Goal: Task Accomplishment & Management: Manage account settings

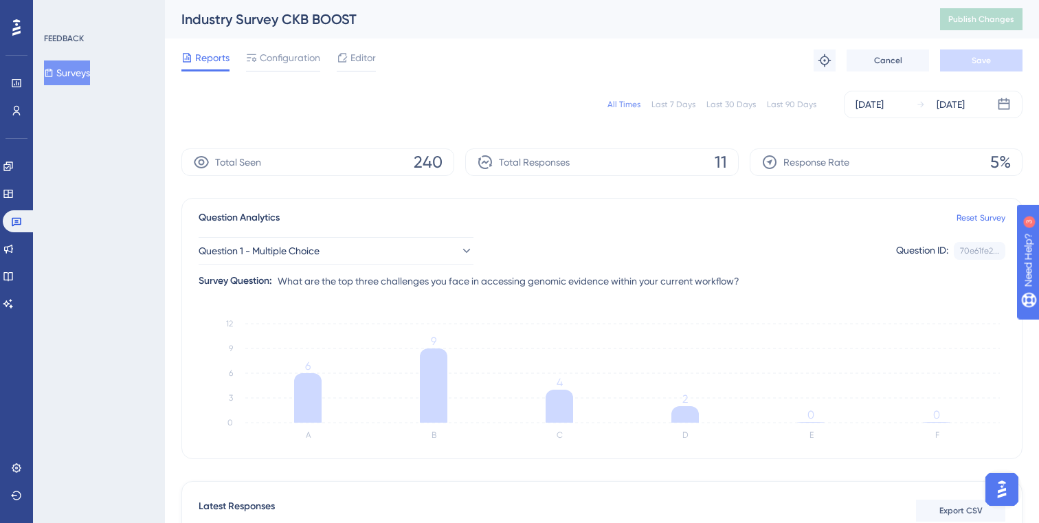
click at [82, 74] on button "Surveys" at bounding box center [67, 72] width 46 height 25
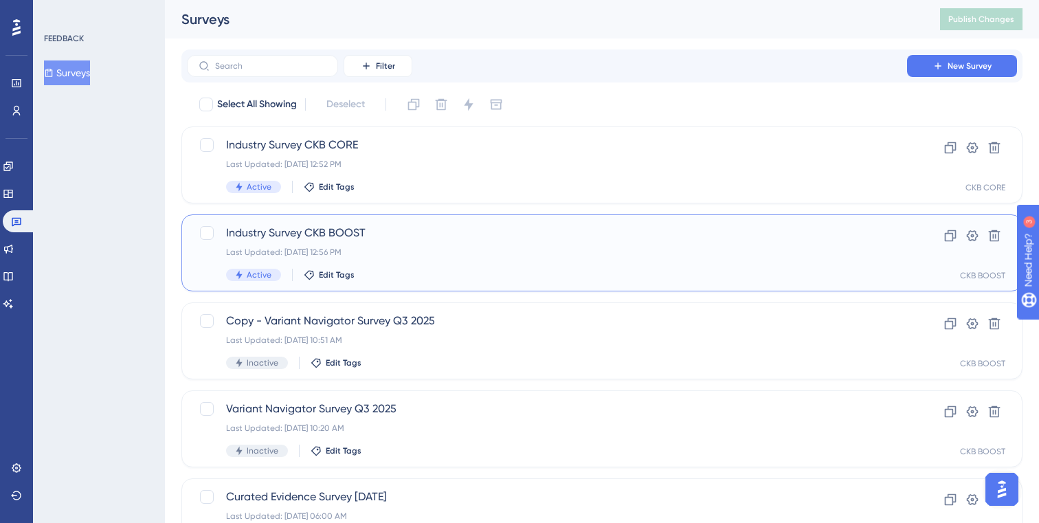
click at [379, 223] on div "Industry Survey CKB BOOST Last Updated: [DATE] 12:56 PM Active Edit Tags Clone …" at bounding box center [601, 252] width 841 height 77
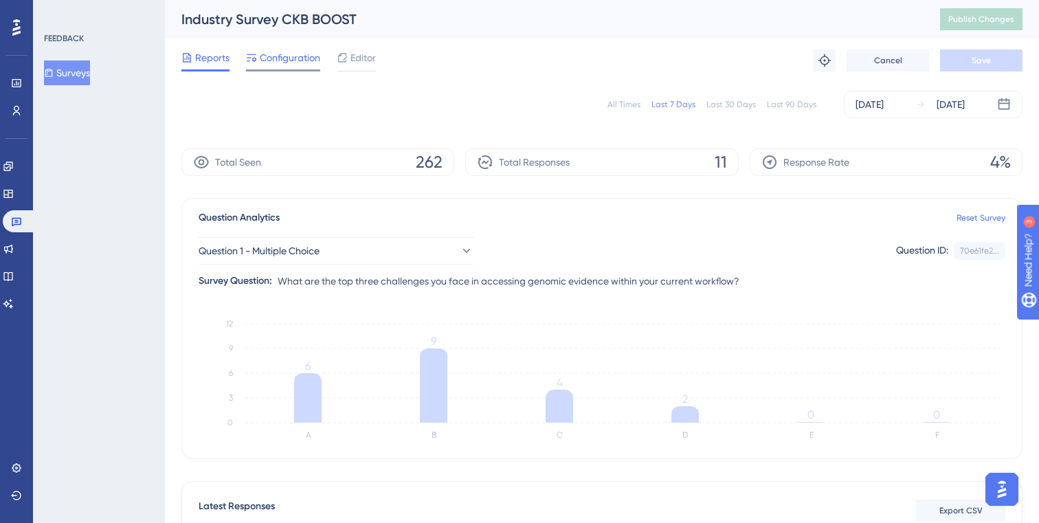
click at [301, 63] on span "Configuration" at bounding box center [290, 57] width 60 height 16
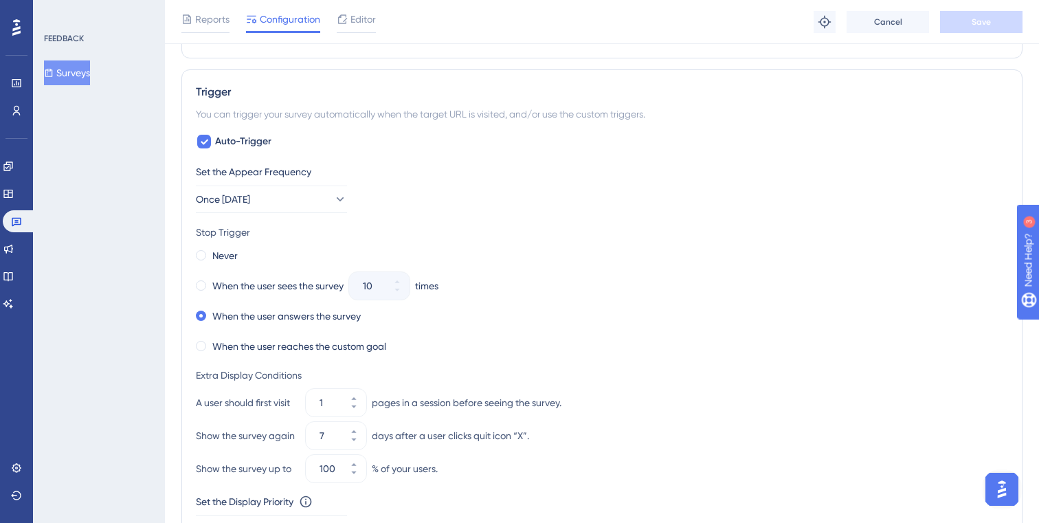
scroll to position [554, 0]
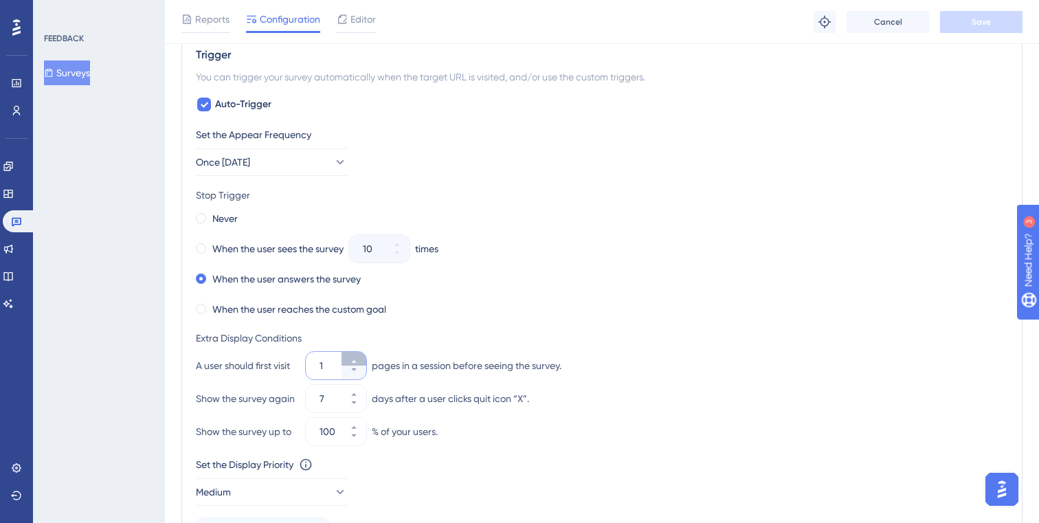
click at [354, 357] on icon at bounding box center [354, 361] width 8 height 8
type input "2"
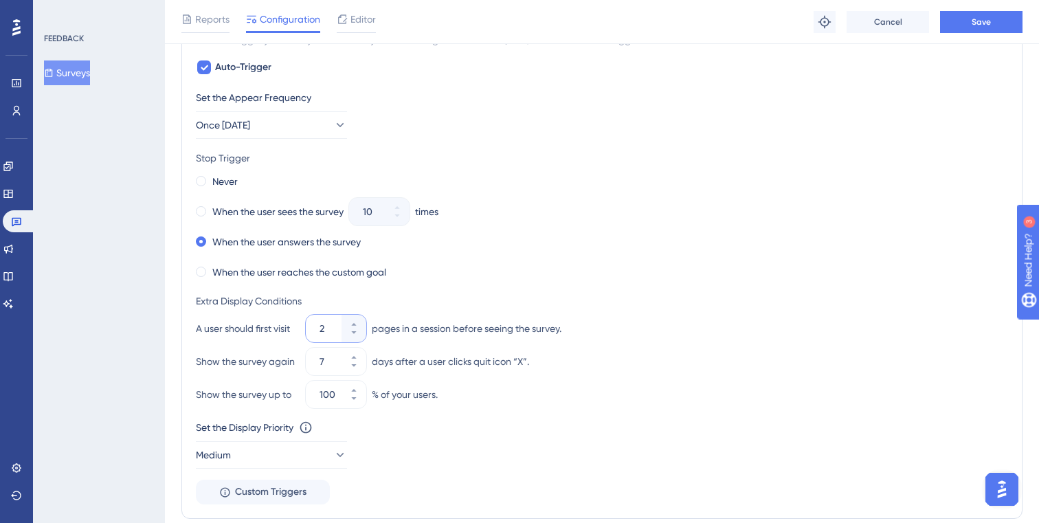
scroll to position [588, 0]
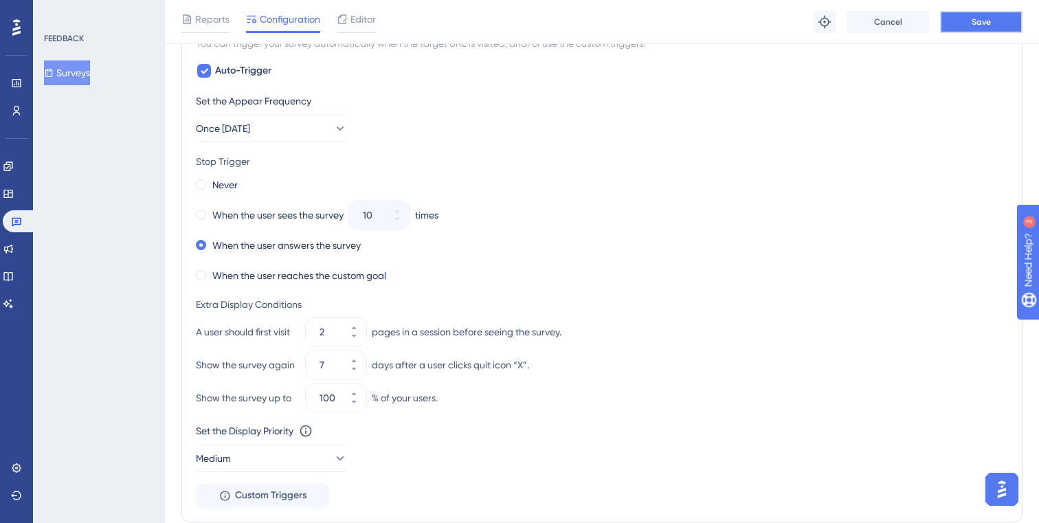
click at [996, 23] on button "Save" at bounding box center [981, 22] width 82 height 22
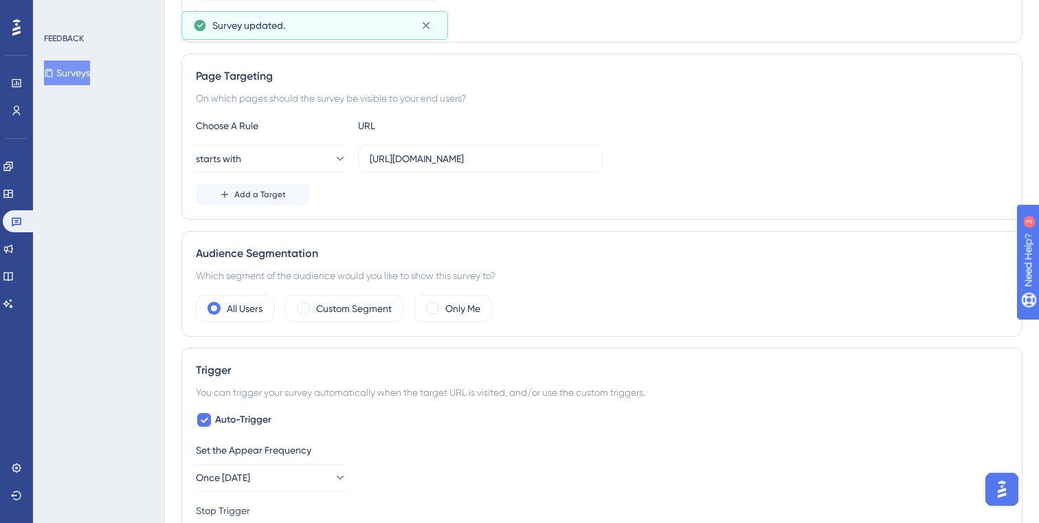
scroll to position [0, 0]
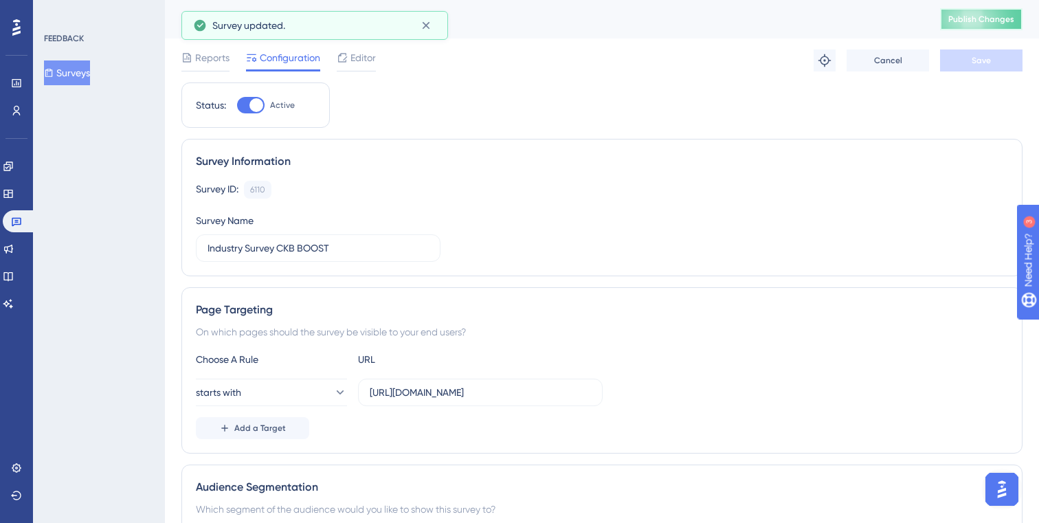
click at [988, 27] on button "Publish Changes" at bounding box center [981, 19] width 82 height 22
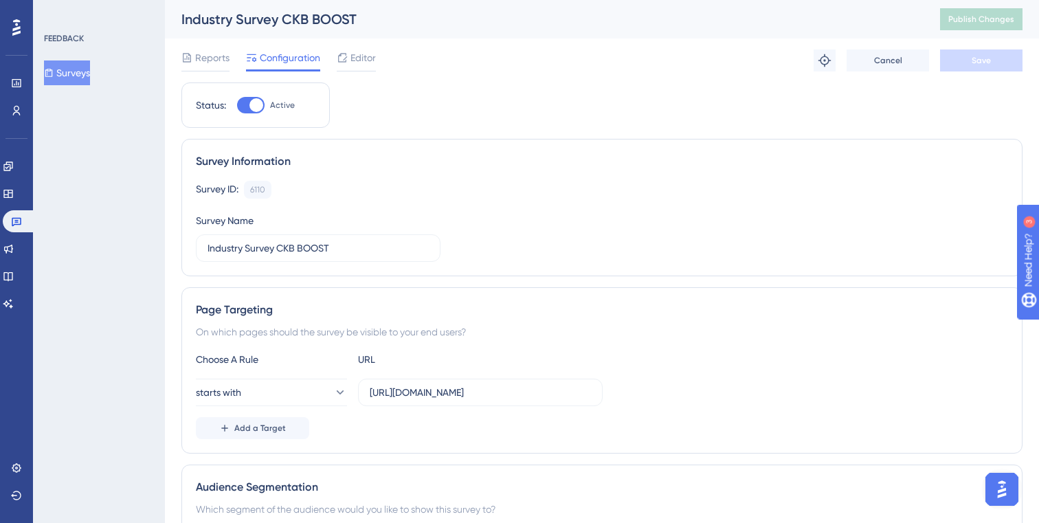
click at [71, 72] on button "Surveys" at bounding box center [67, 72] width 46 height 25
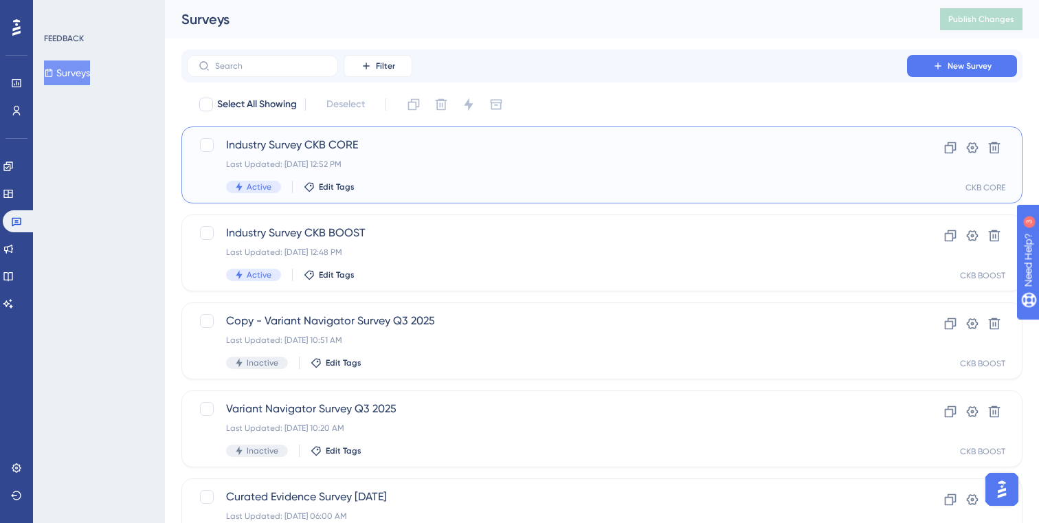
click at [464, 140] on span "Industry Survey CKB CORE" at bounding box center [547, 145] width 642 height 16
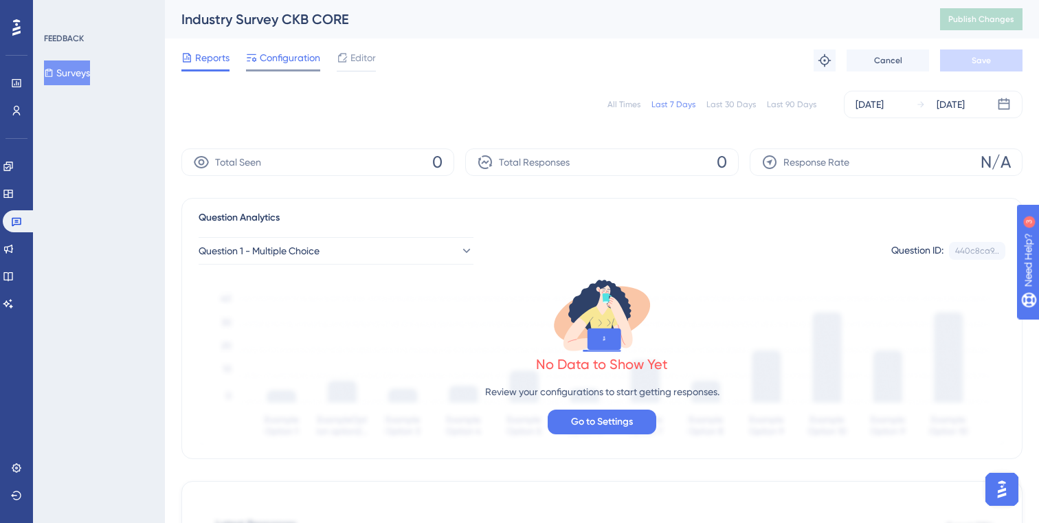
click at [311, 66] on div "Configuration" at bounding box center [283, 60] width 74 height 22
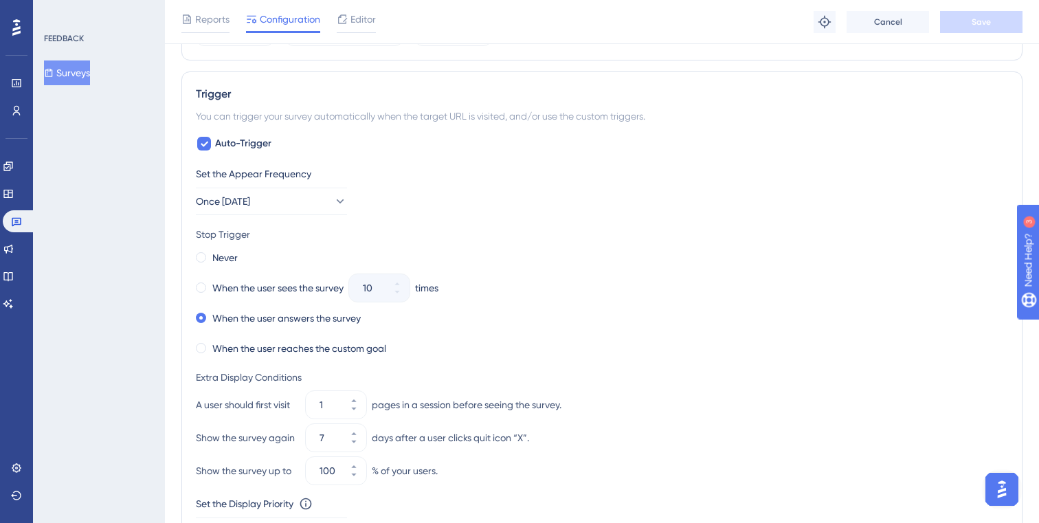
scroll to position [517, 0]
click at [357, 394] on button "1" at bounding box center [353, 397] width 25 height 14
type input "2"
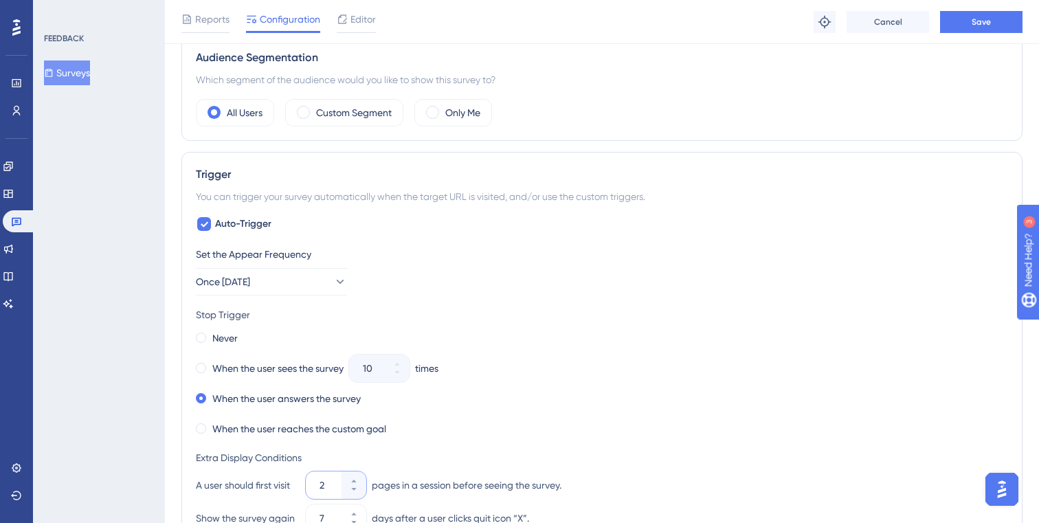
scroll to position [194, 0]
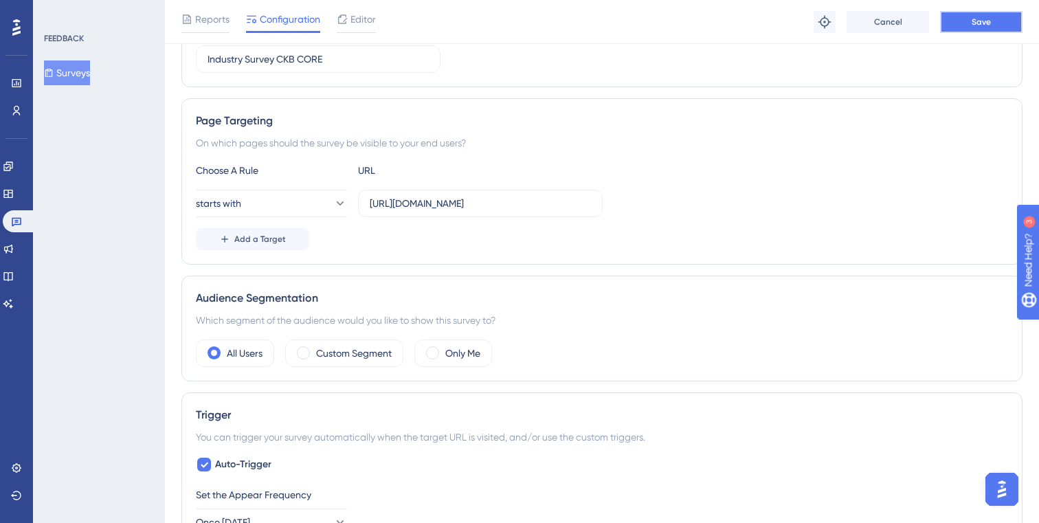
click at [992, 21] on button "Save" at bounding box center [981, 22] width 82 height 22
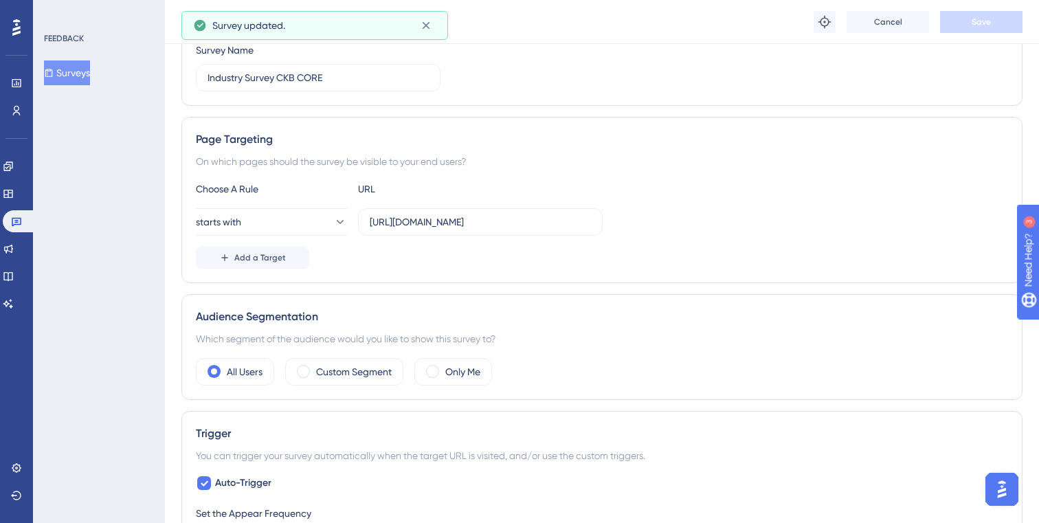
scroll to position [0, 0]
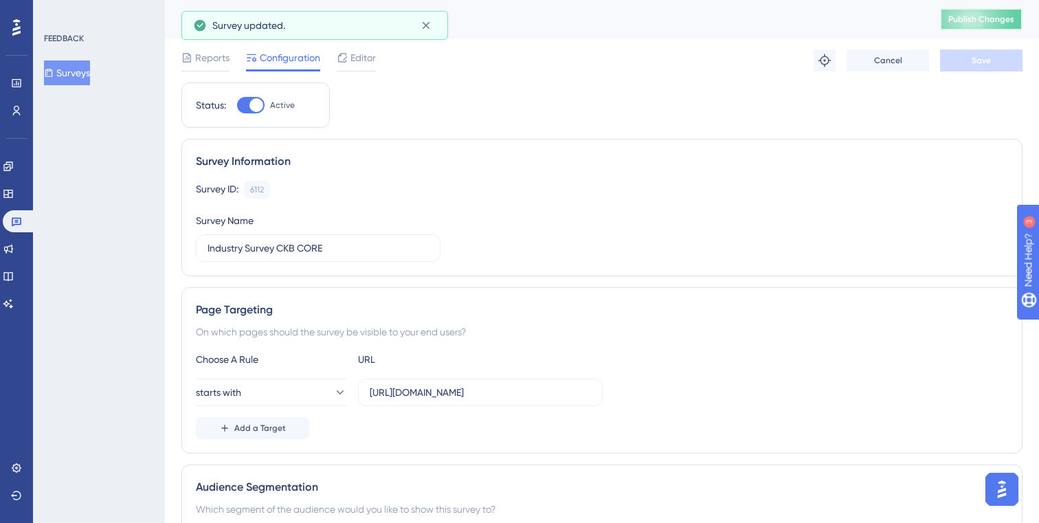
click at [967, 20] on span "Publish Changes" at bounding box center [981, 19] width 66 height 11
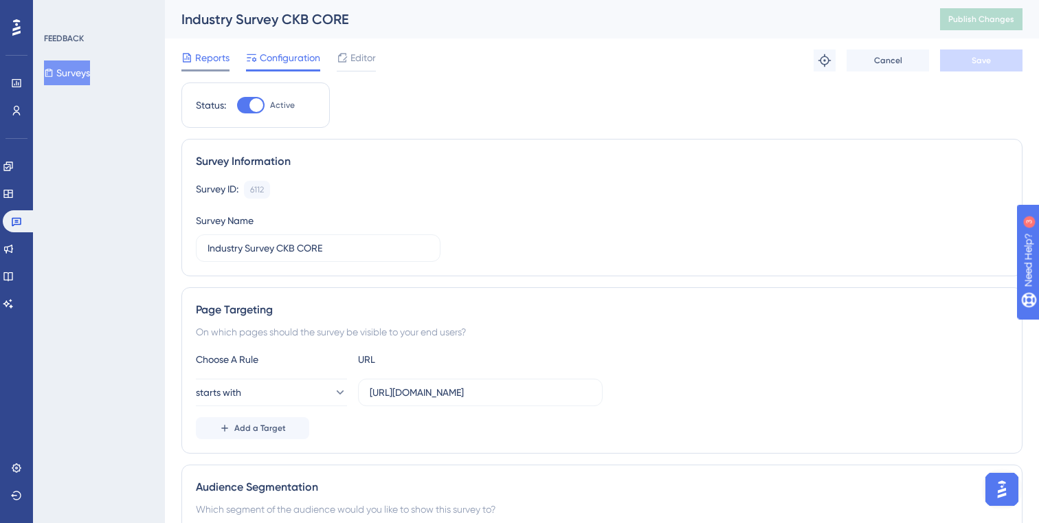
click at [209, 55] on span "Reports" at bounding box center [212, 57] width 34 height 16
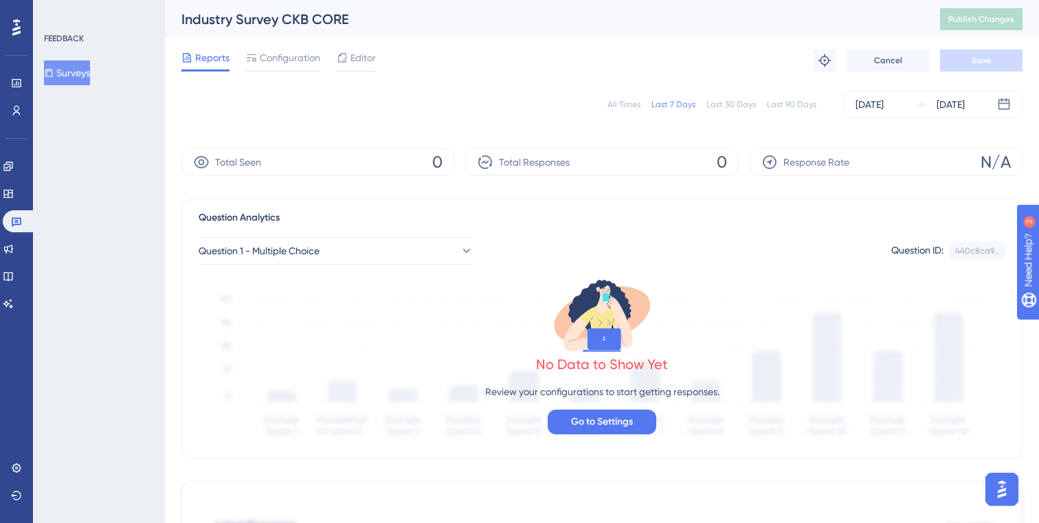
click at [71, 73] on button "Surveys" at bounding box center [67, 72] width 46 height 25
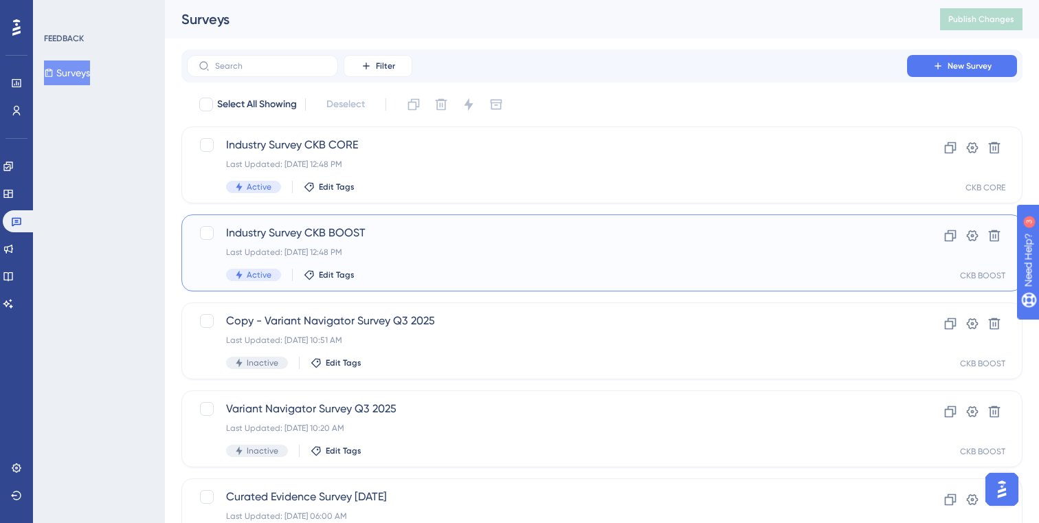
click at [306, 229] on span "Industry Survey CKB BOOST" at bounding box center [547, 233] width 642 height 16
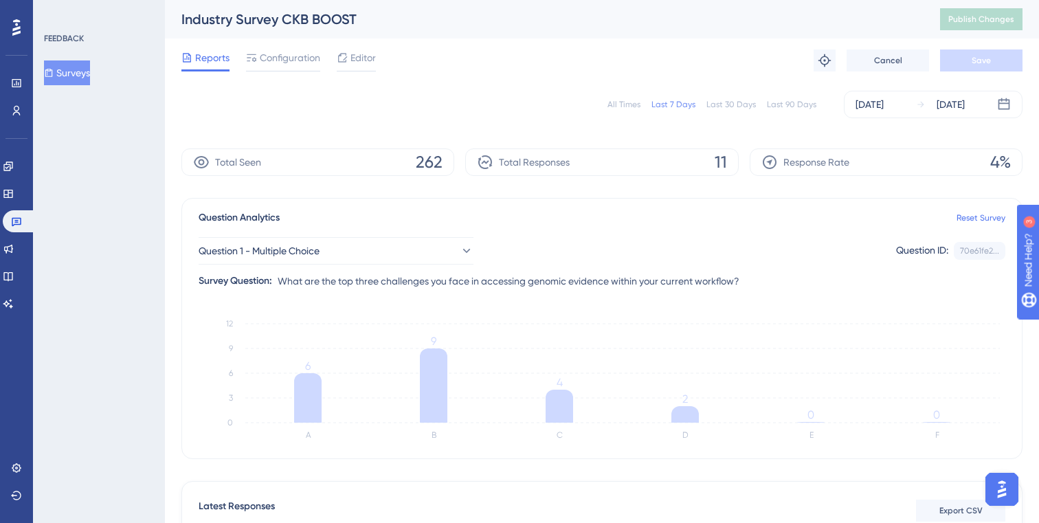
click at [628, 102] on div "All Times" at bounding box center [623, 104] width 33 height 11
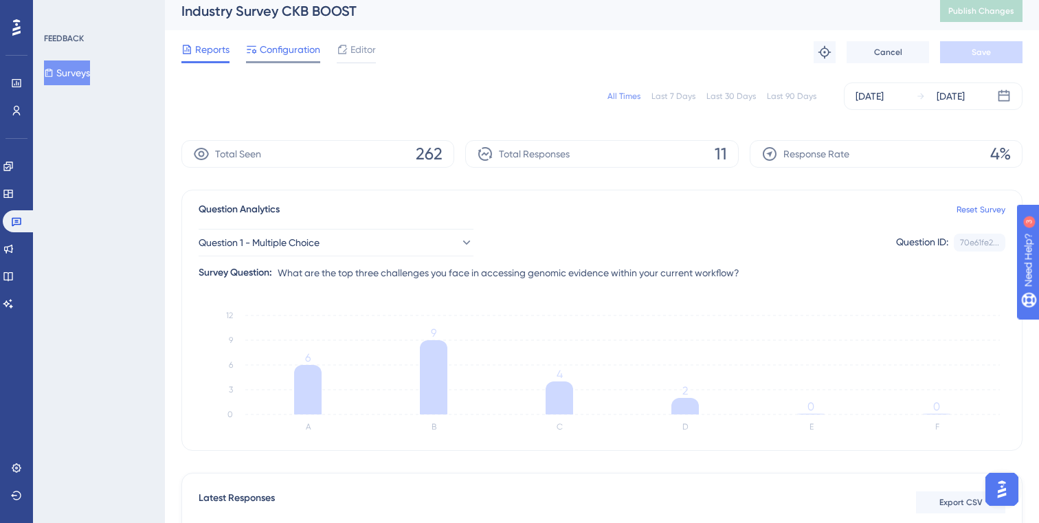
click at [275, 52] on span "Configuration" at bounding box center [290, 49] width 60 height 16
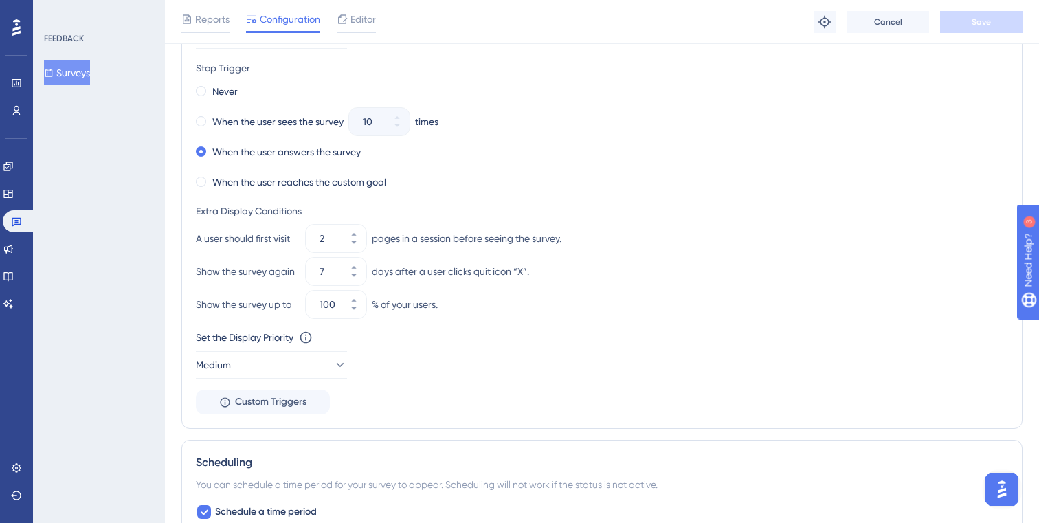
scroll to position [774, 0]
